Goal: Find contact information: Find contact information

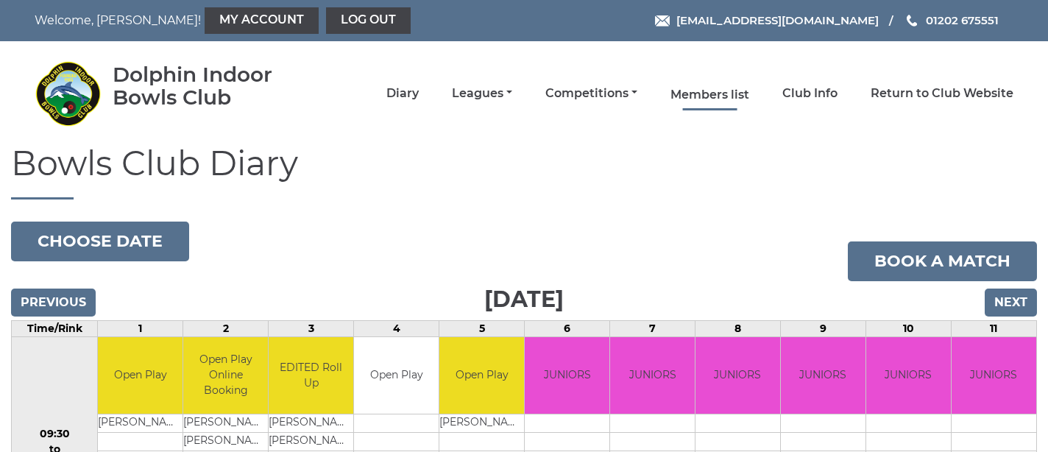
click at [723, 91] on link "Members list" at bounding box center [709, 95] width 79 height 16
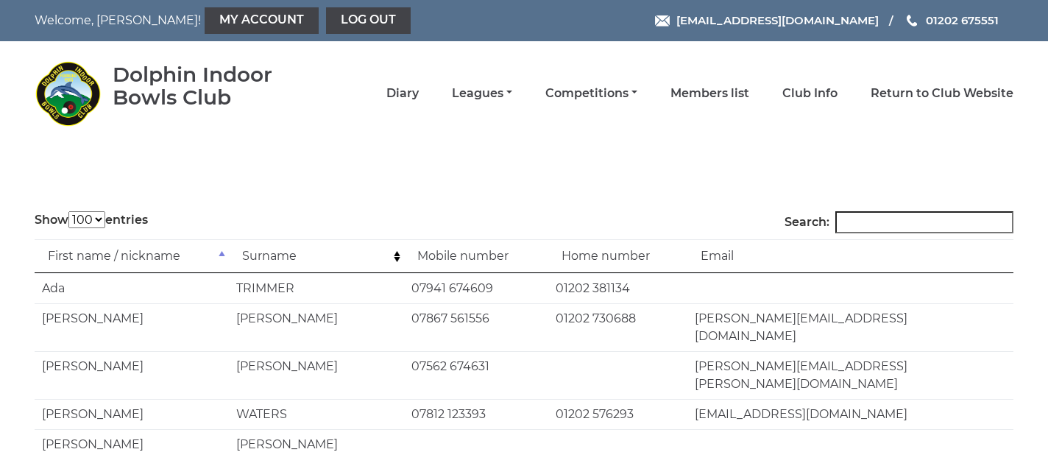
select select "100"
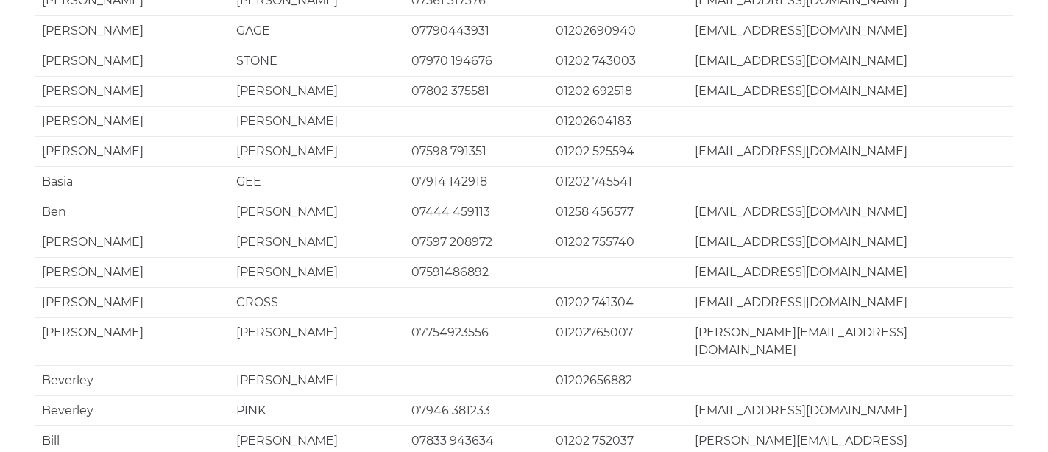
scroll to position [2956, 0]
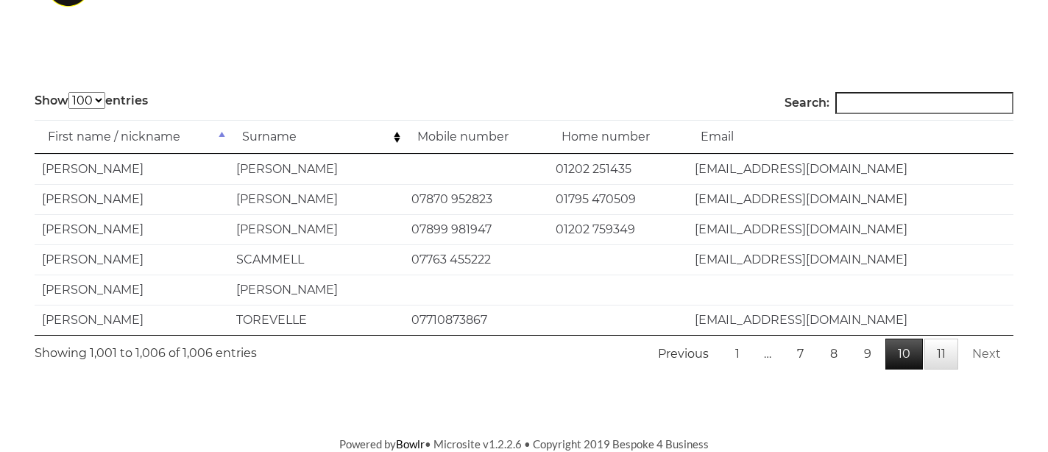
click at [907, 353] on link "10" at bounding box center [904, 354] width 38 height 31
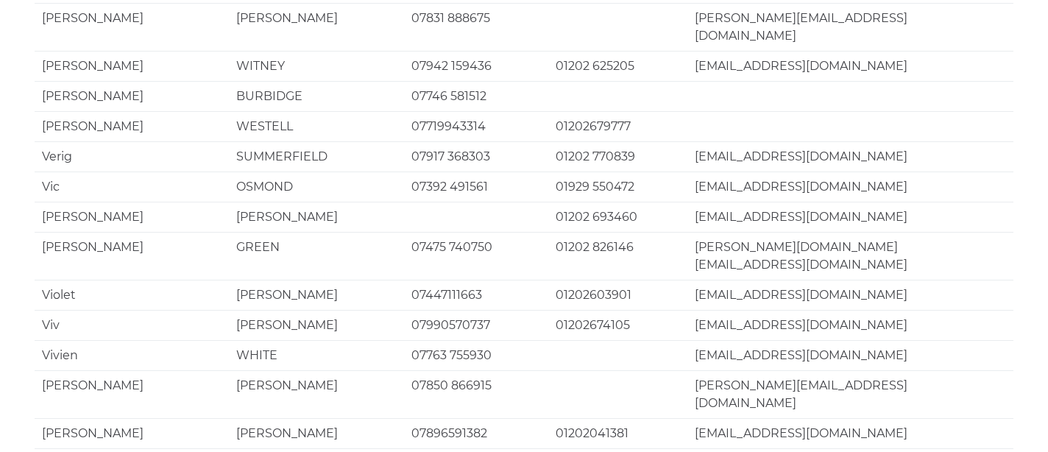
scroll to position [2956, 0]
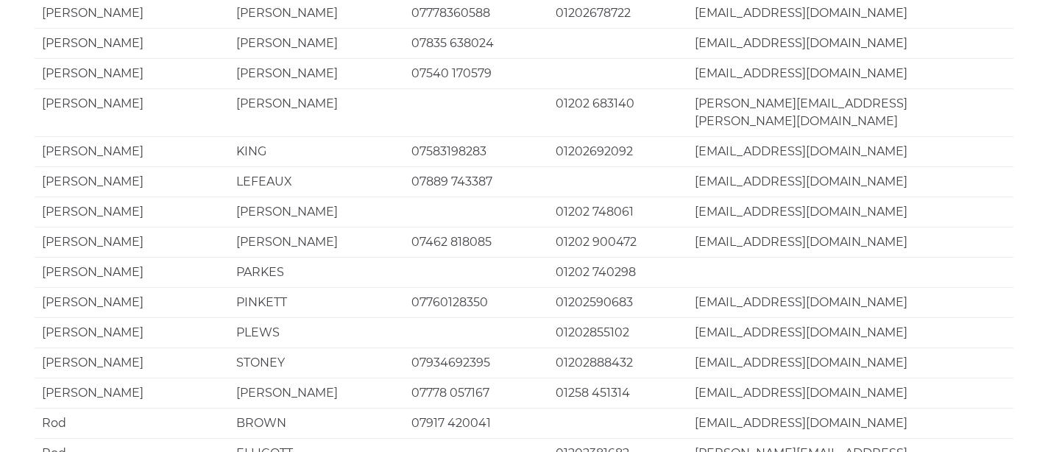
scroll to position [1387, 0]
drag, startPoint x: 695, startPoint y: 140, endPoint x: 840, endPoint y: 144, distance: 145.0
click at [840, 318] on td "[EMAIL_ADDRESS][DOMAIN_NAME]" at bounding box center [850, 333] width 326 height 30
copy td "[EMAIL_ADDRESS][DOMAIN_NAME]"
